Goal: Information Seeking & Learning: Check status

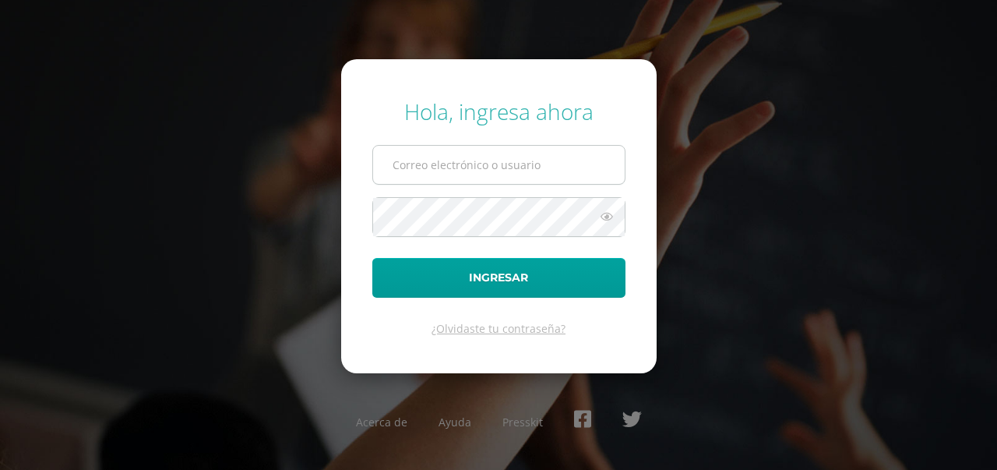
click at [519, 182] on input "text" at bounding box center [499, 165] width 252 height 38
type input "2019271@colegiobelga.edu.gt"
click at [372, 258] on button "Ingresar" at bounding box center [498, 278] width 253 height 40
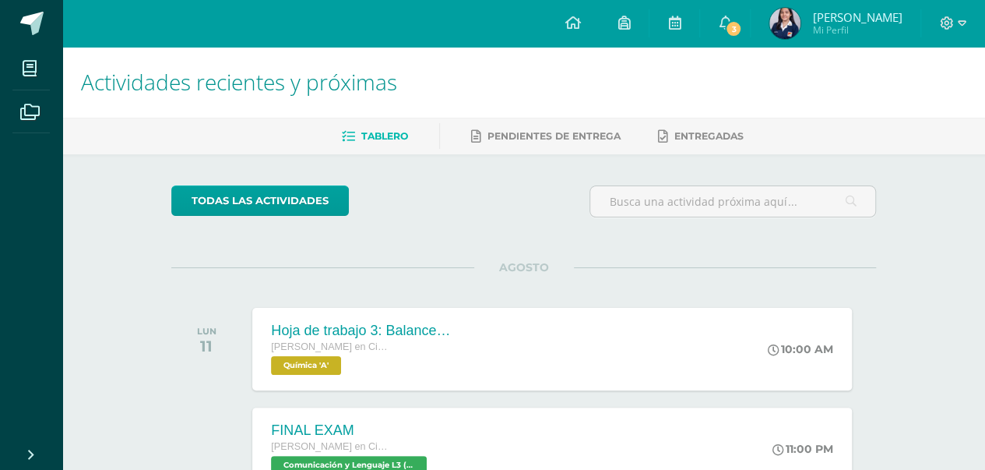
click at [813, 40] on link "Sara Abigail Mi Perfil" at bounding box center [836, 23] width 170 height 47
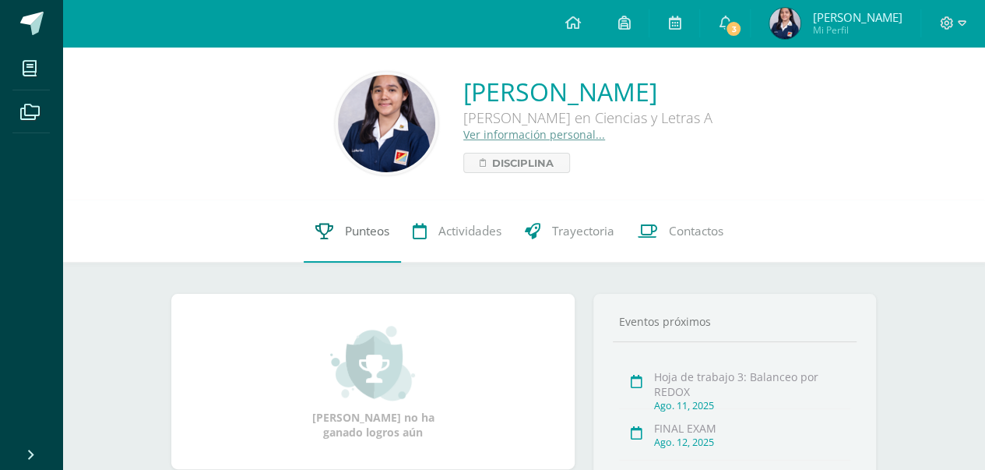
click at [350, 225] on span "Punteos" at bounding box center [367, 231] width 44 height 16
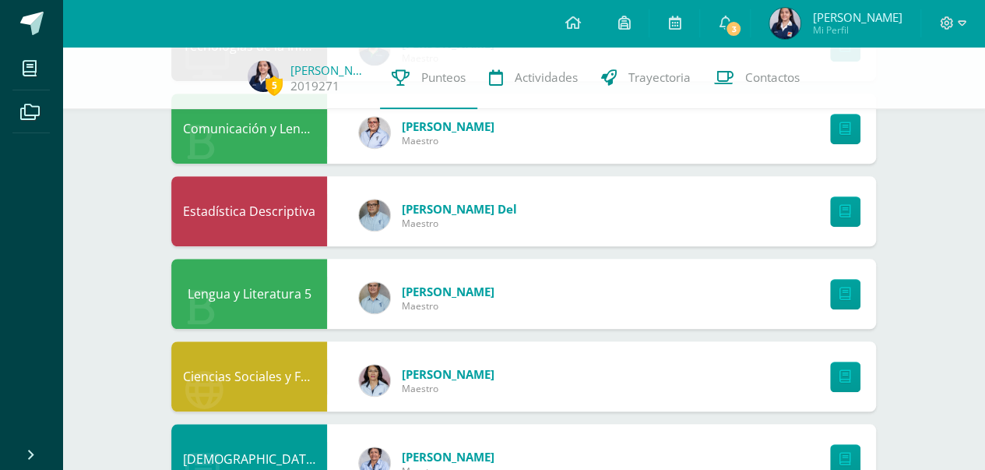
scroll to position [403, 0]
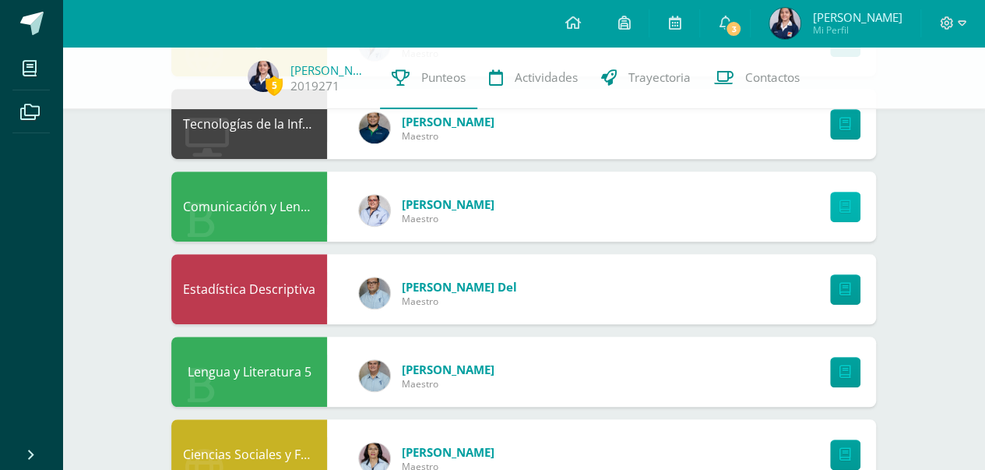
click at [846, 213] on icon at bounding box center [846, 206] width 12 height 13
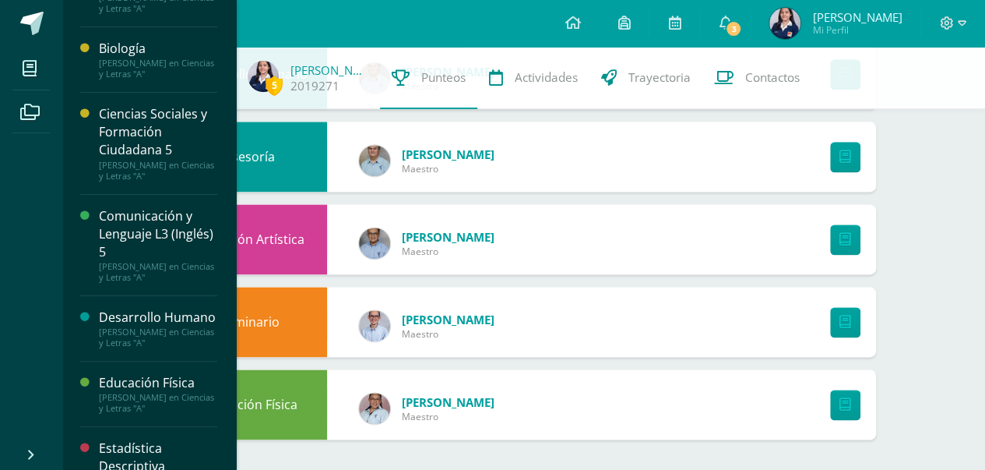
scroll to position [0, 0]
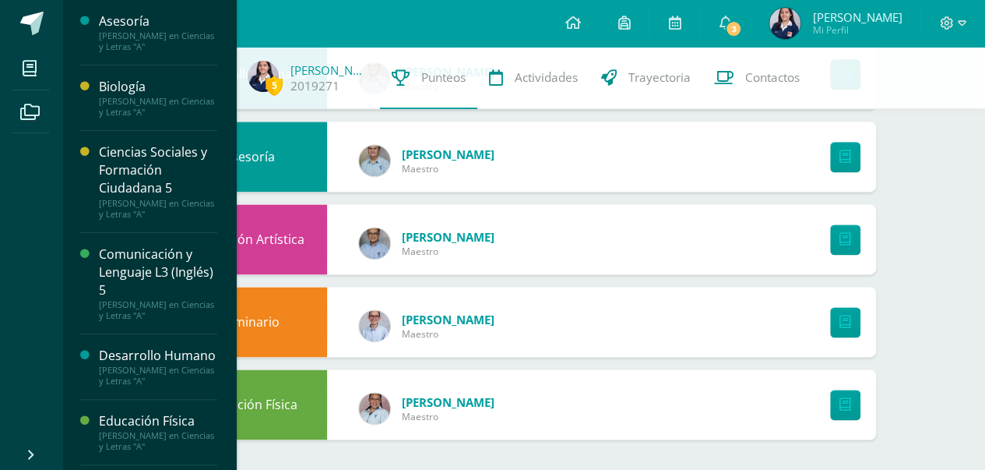
click at [160, 97] on div "Quinto Quinto Bachillerato en Ciencias y Letras "A"" at bounding box center [158, 107] width 118 height 22
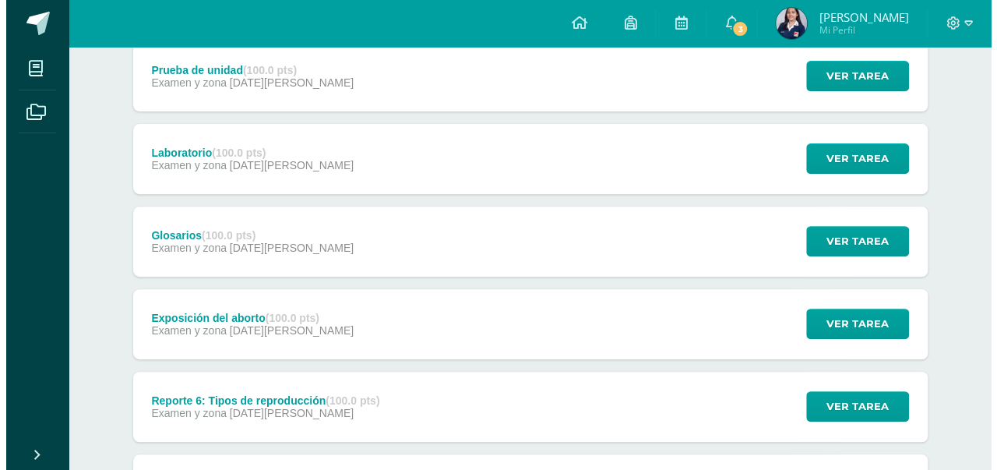
scroll to position [234, 0]
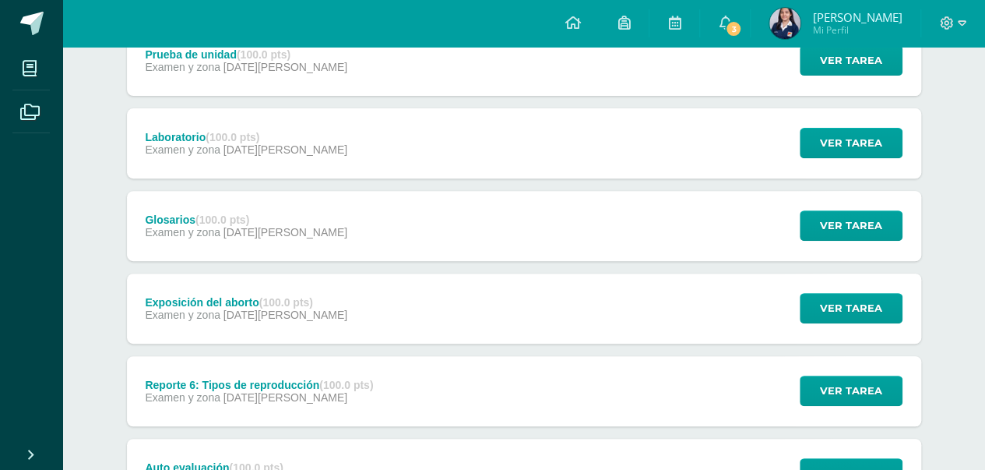
click at [268, 226] on span "[DATE][PERSON_NAME]" at bounding box center [286, 232] width 124 height 12
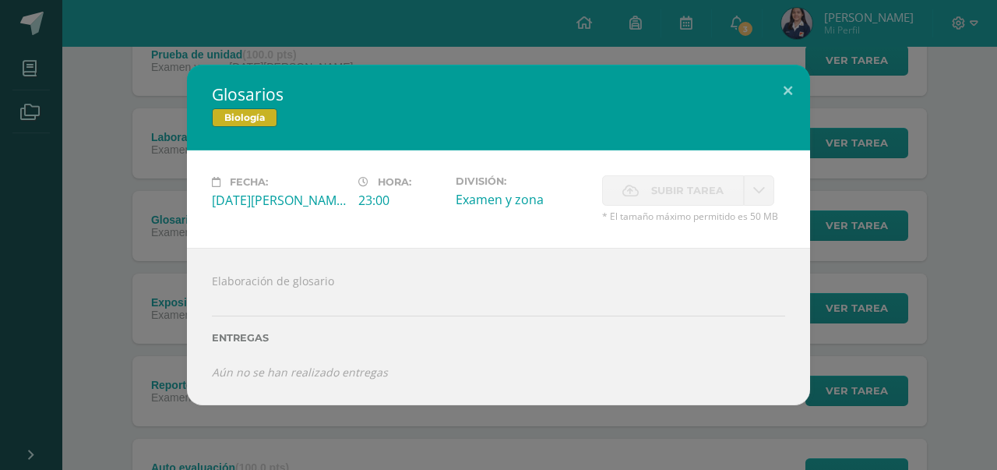
click at [495, 4] on div "Glosarios Biología Fecha: Viernes 08 de Agosto Hora: 23:00 División: Examen y z…" at bounding box center [498, 235] width 997 height 470
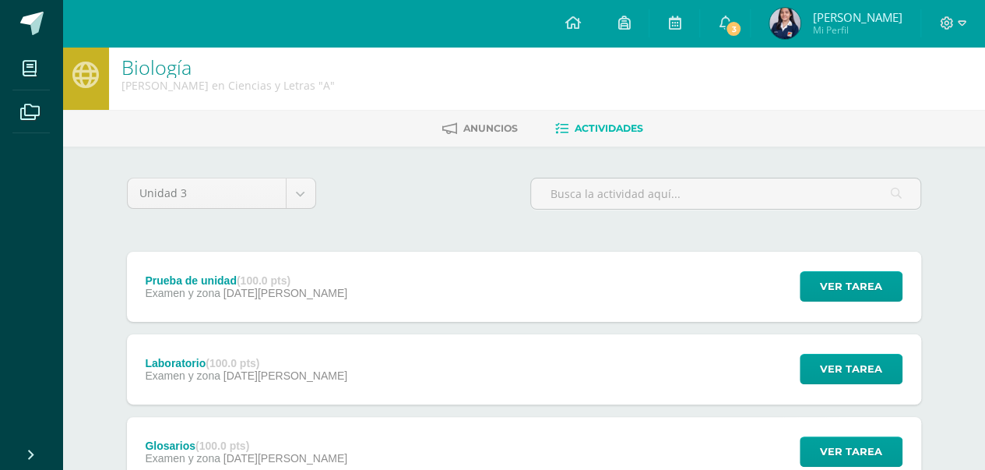
scroll to position [0, 0]
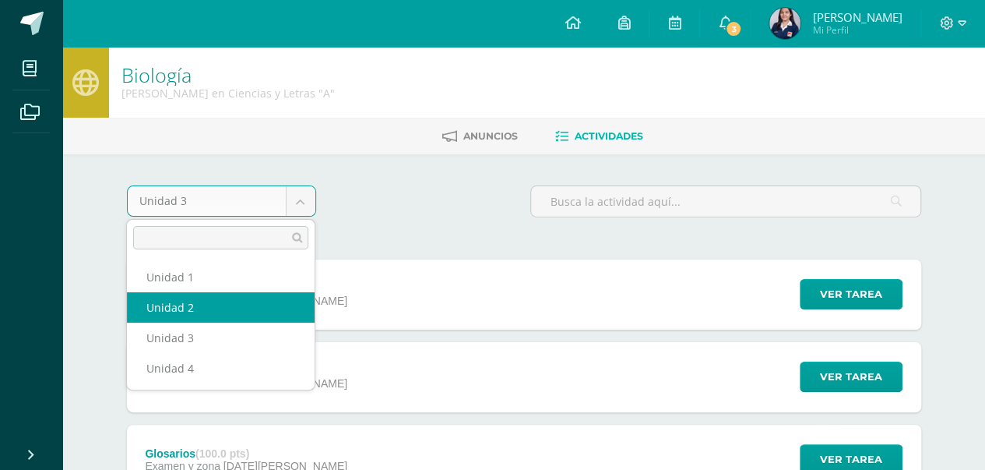
select select "Unidad 2"
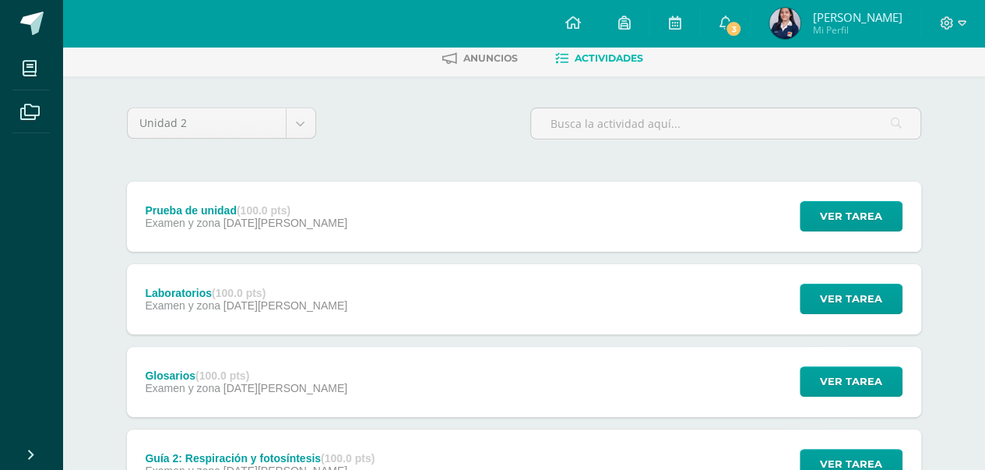
scroll to position [156, 0]
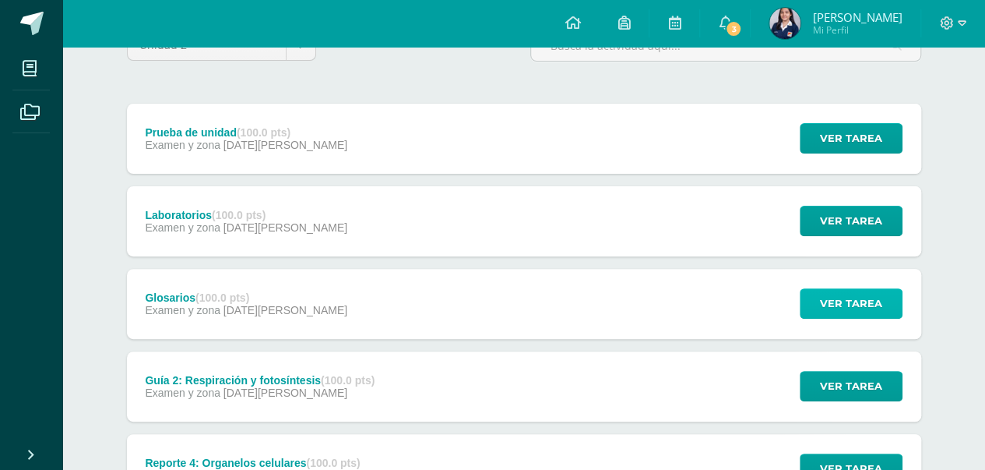
click at [850, 295] on span "Ver tarea" at bounding box center [851, 303] width 62 height 29
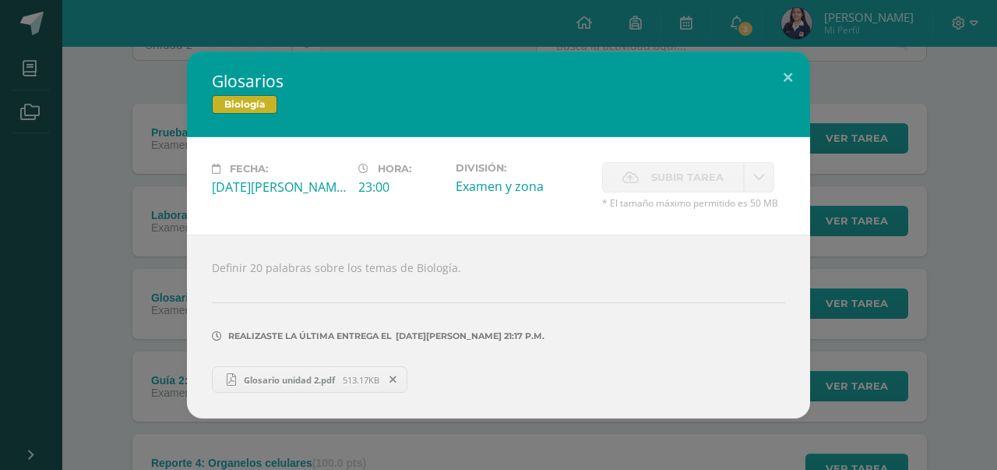
click at [266, 377] on span "Glosario unidad 2.pdf" at bounding box center [289, 380] width 107 height 12
click at [783, 82] on button at bounding box center [788, 77] width 44 height 53
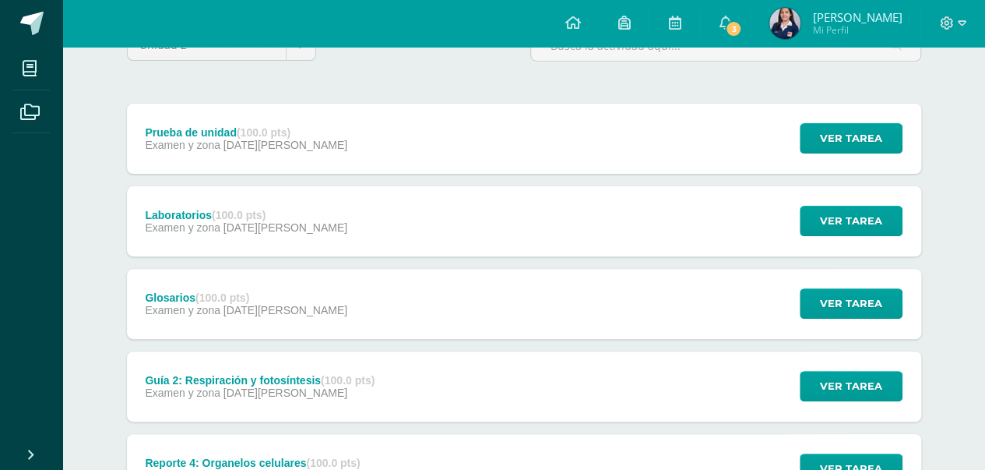
click at [262, 227] on span "23 de Mayo" at bounding box center [286, 227] width 124 height 12
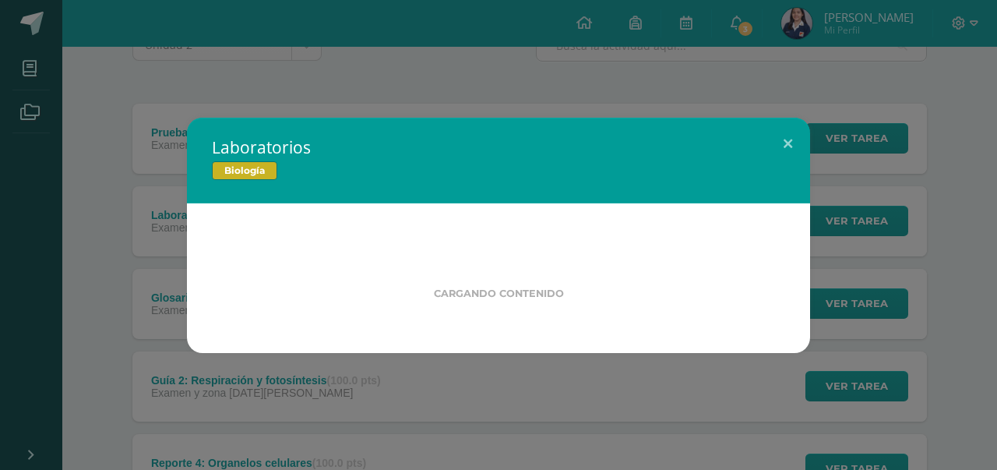
click at [147, 228] on div "Laboratorios Biología Cargando contenido" at bounding box center [498, 235] width 984 height 235
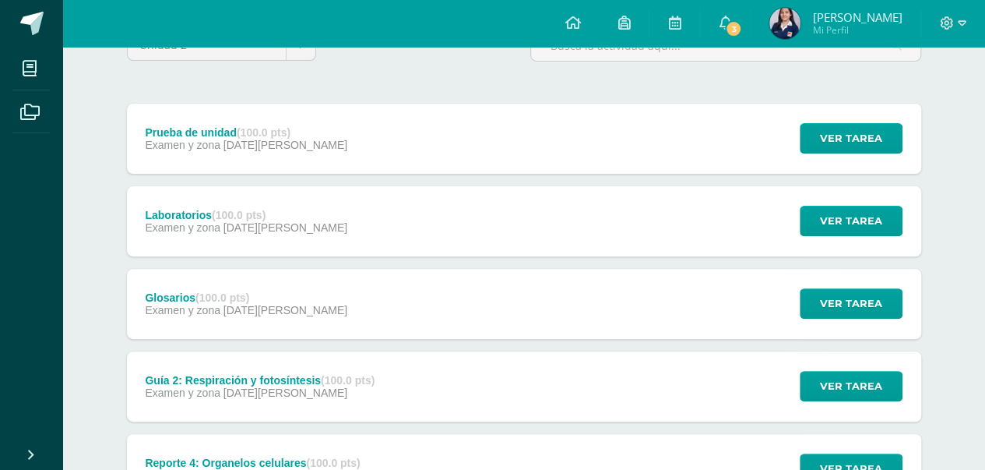
click at [280, 308] on span "20 de Mayo" at bounding box center [286, 310] width 124 height 12
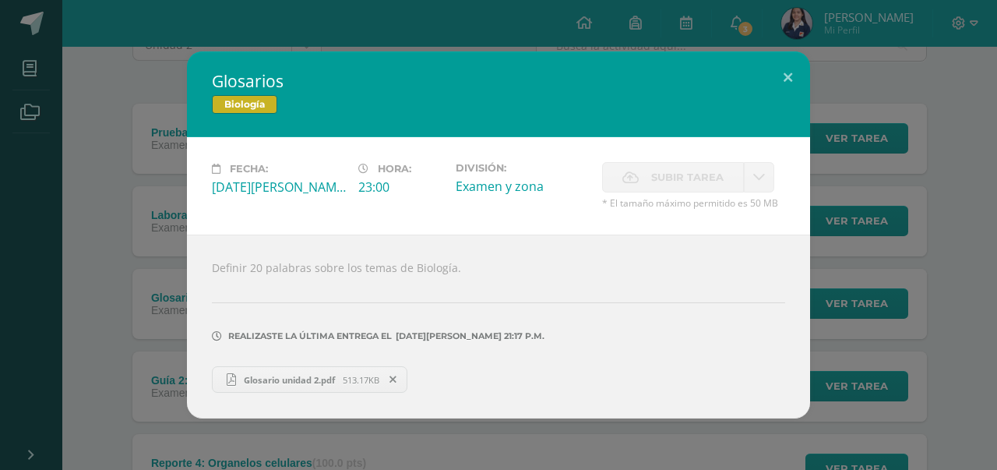
click at [299, 379] on span "Glosario unidad 2.pdf" at bounding box center [289, 380] width 107 height 12
click at [107, 106] on div "Glosarios Biología Fecha: Martes 20 de Mayo Hora: 23:00 División: Examen y zona…" at bounding box center [498, 234] width 984 height 367
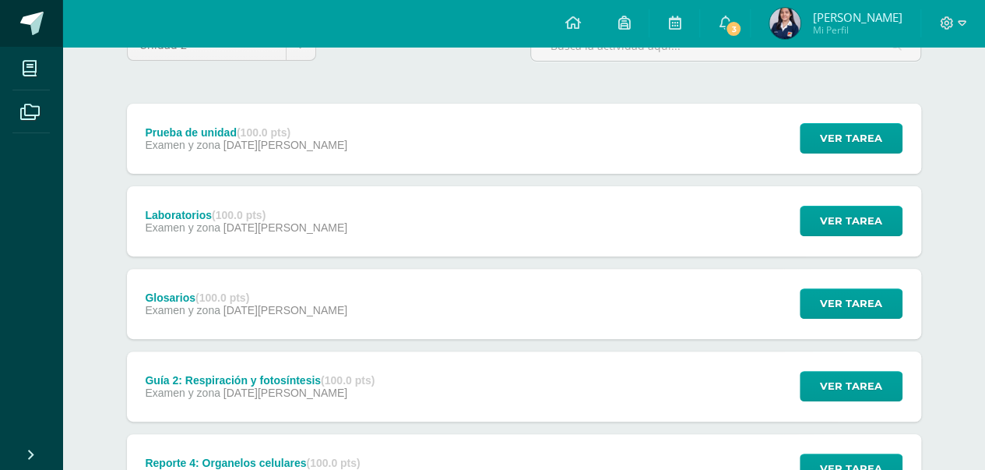
click at [30, 30] on span at bounding box center [31, 23] width 23 height 23
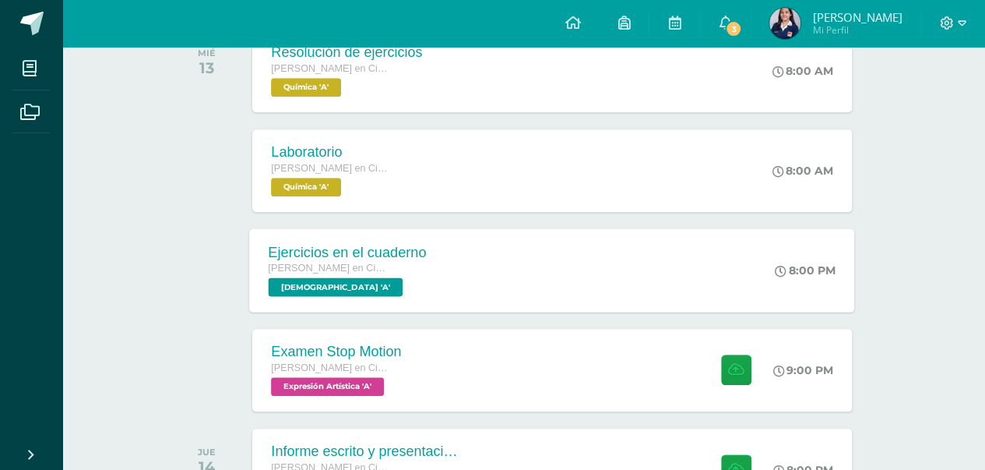
scroll to position [701, 0]
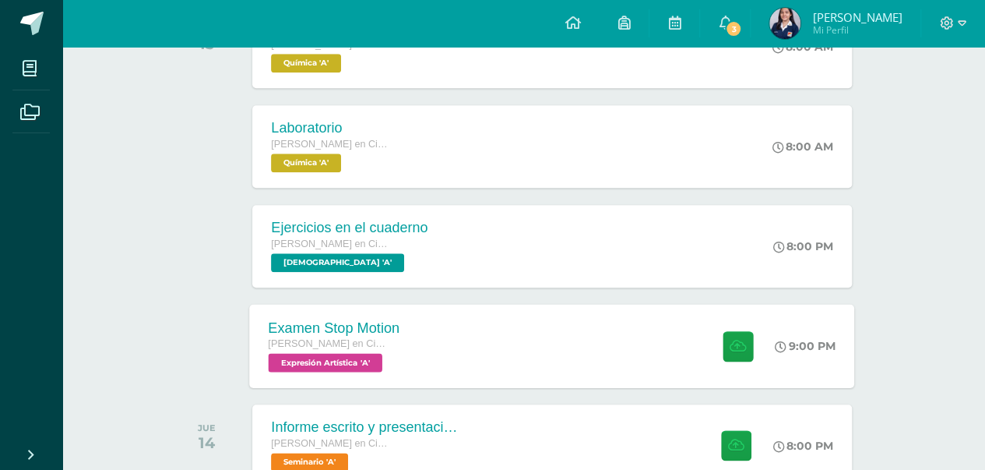
click at [541, 377] on div "Examen Stop Motion [PERSON_NAME] en Ciencias y Letras Expresión Artística 'A' 9…" at bounding box center [552, 345] width 605 height 83
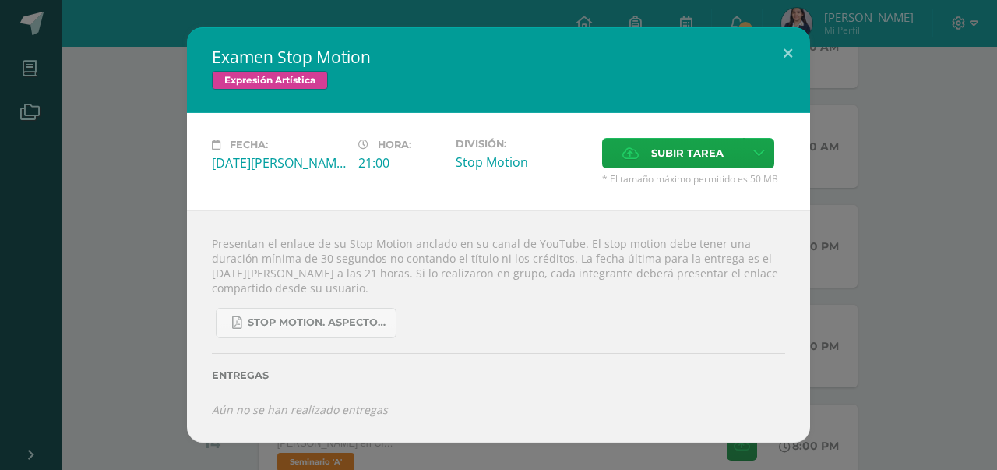
click at [879, 238] on div "Examen Stop Motion Expresión Artística Fecha: [DATE][PERSON_NAME] Hora: 21:00 D…" at bounding box center [498, 234] width 984 height 415
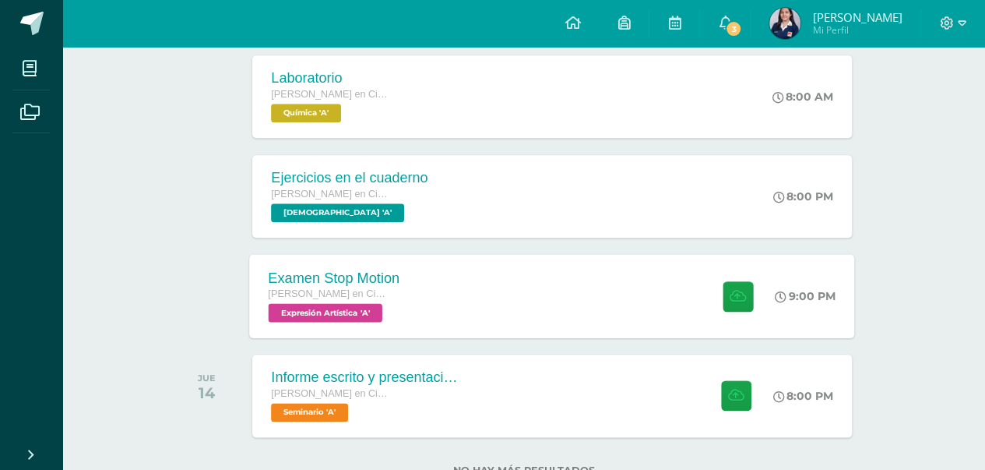
scroll to position [728, 0]
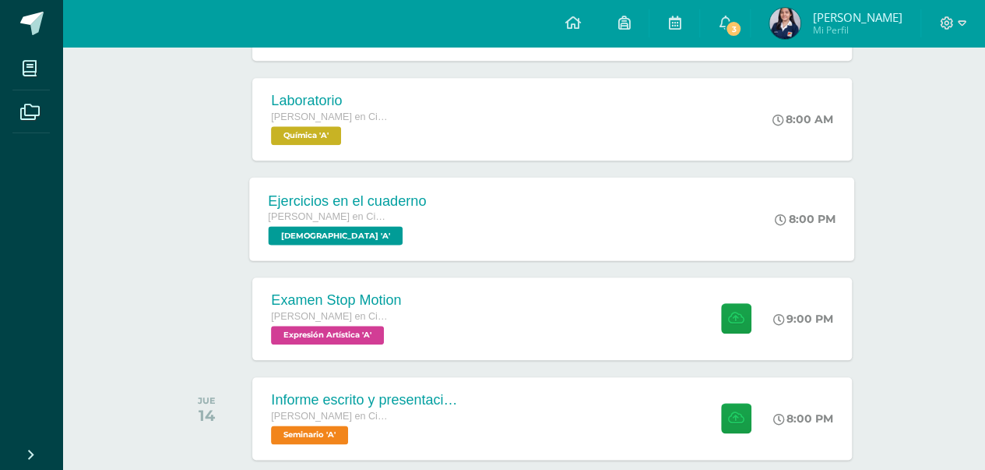
click at [465, 245] on div "Ejercicios en el cuaderno Quinto Quinto Bachillerato en Ciencias y Letras Evang…" at bounding box center [552, 218] width 605 height 83
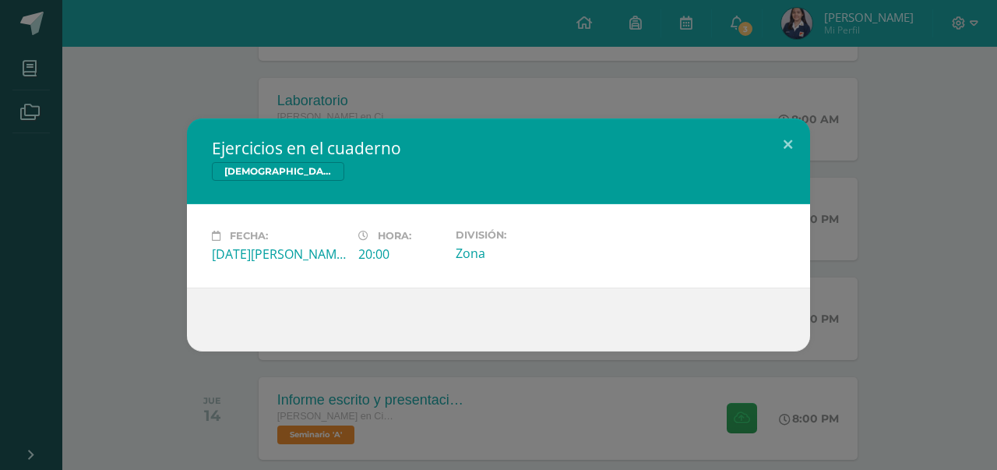
click at [74, 185] on div "Ejercicios en el cuaderno Evangelización Fecha: Miércoles 13 de Agosto Hora: 20…" at bounding box center [498, 234] width 984 height 233
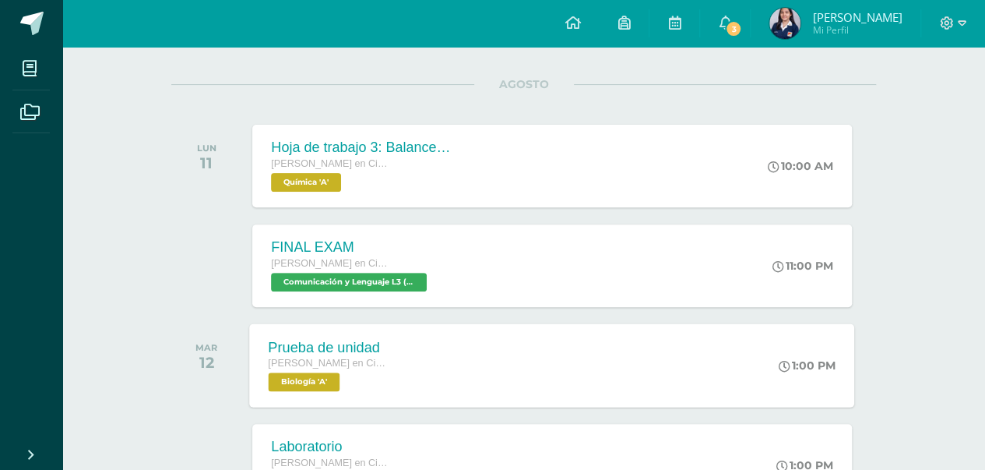
scroll to position [105, 0]
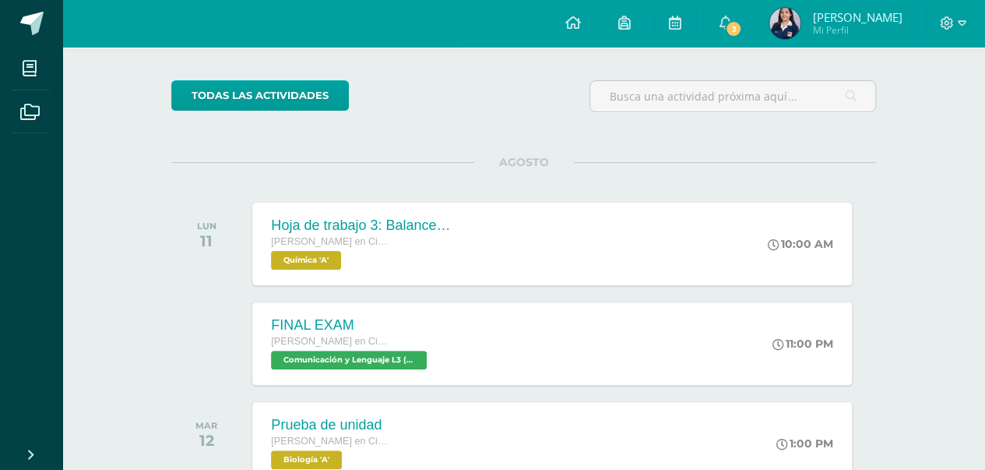
click at [897, 12] on span "[PERSON_NAME]" at bounding box center [857, 17] width 90 height 16
click at [959, 15] on span at bounding box center [953, 23] width 26 height 17
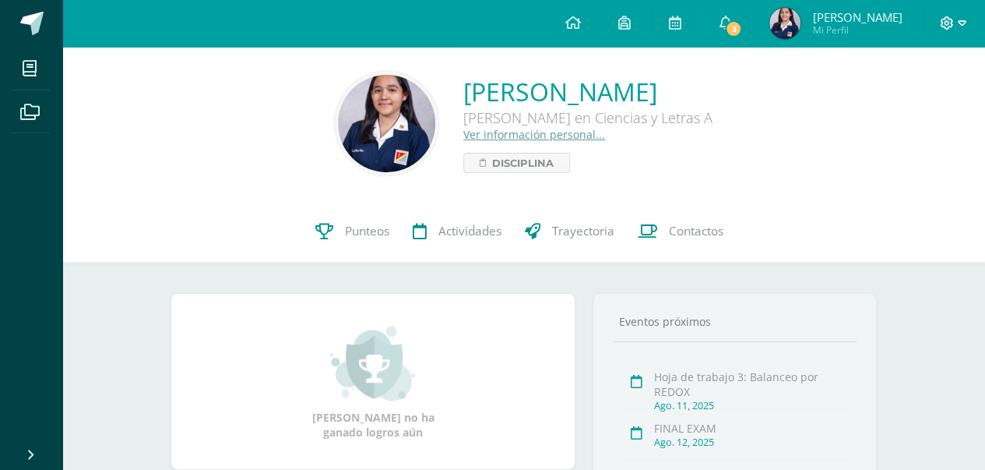
click at [952, 28] on icon at bounding box center [947, 23] width 14 height 14
click at [914, 100] on span "Cerrar sesión" at bounding box center [913, 106] width 70 height 15
